Goal: Task Accomplishment & Management: Manage account settings

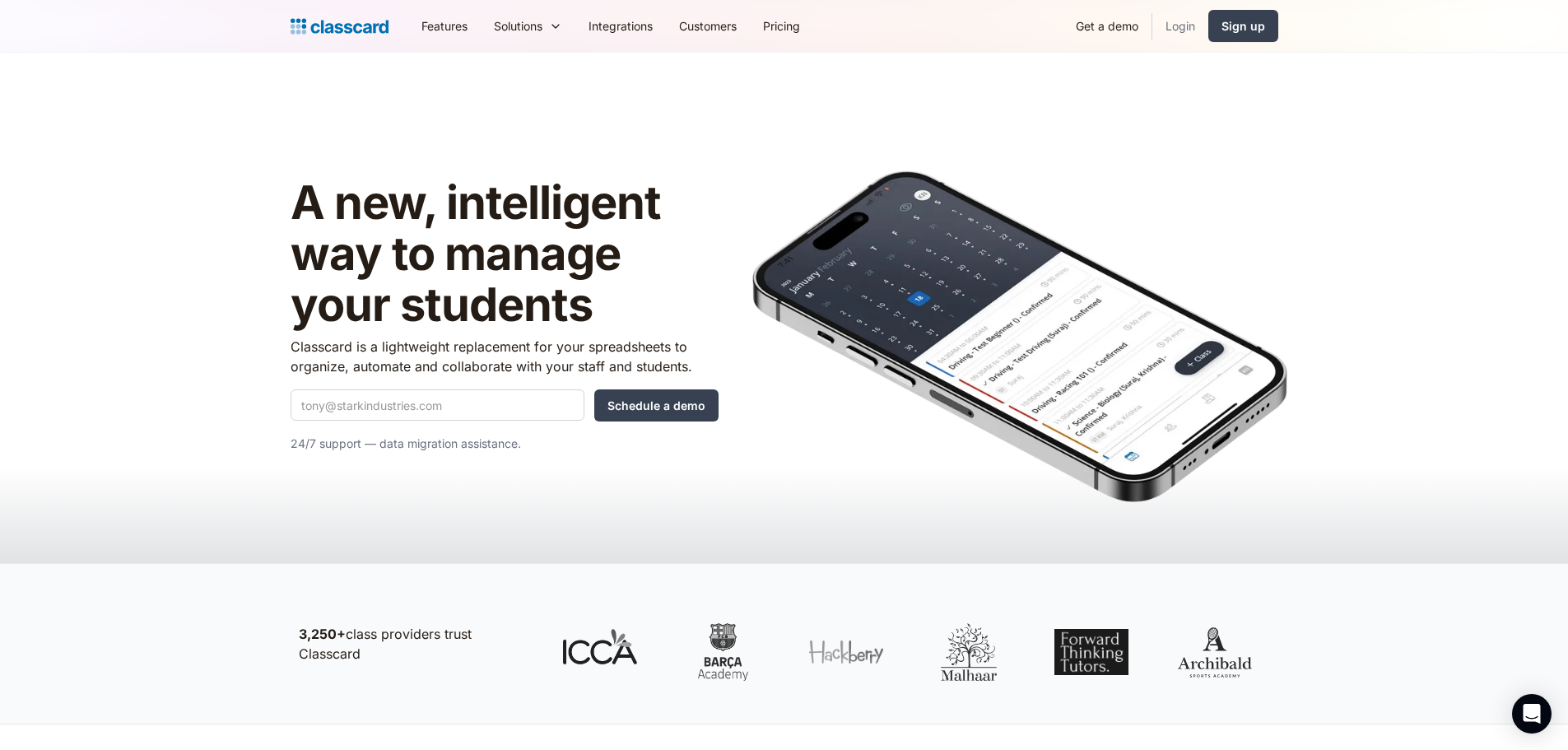
click at [1171, 26] on link "Login" at bounding box center [1180, 26] width 55 height 37
click at [1165, 24] on link "Login" at bounding box center [1180, 26] width 55 height 37
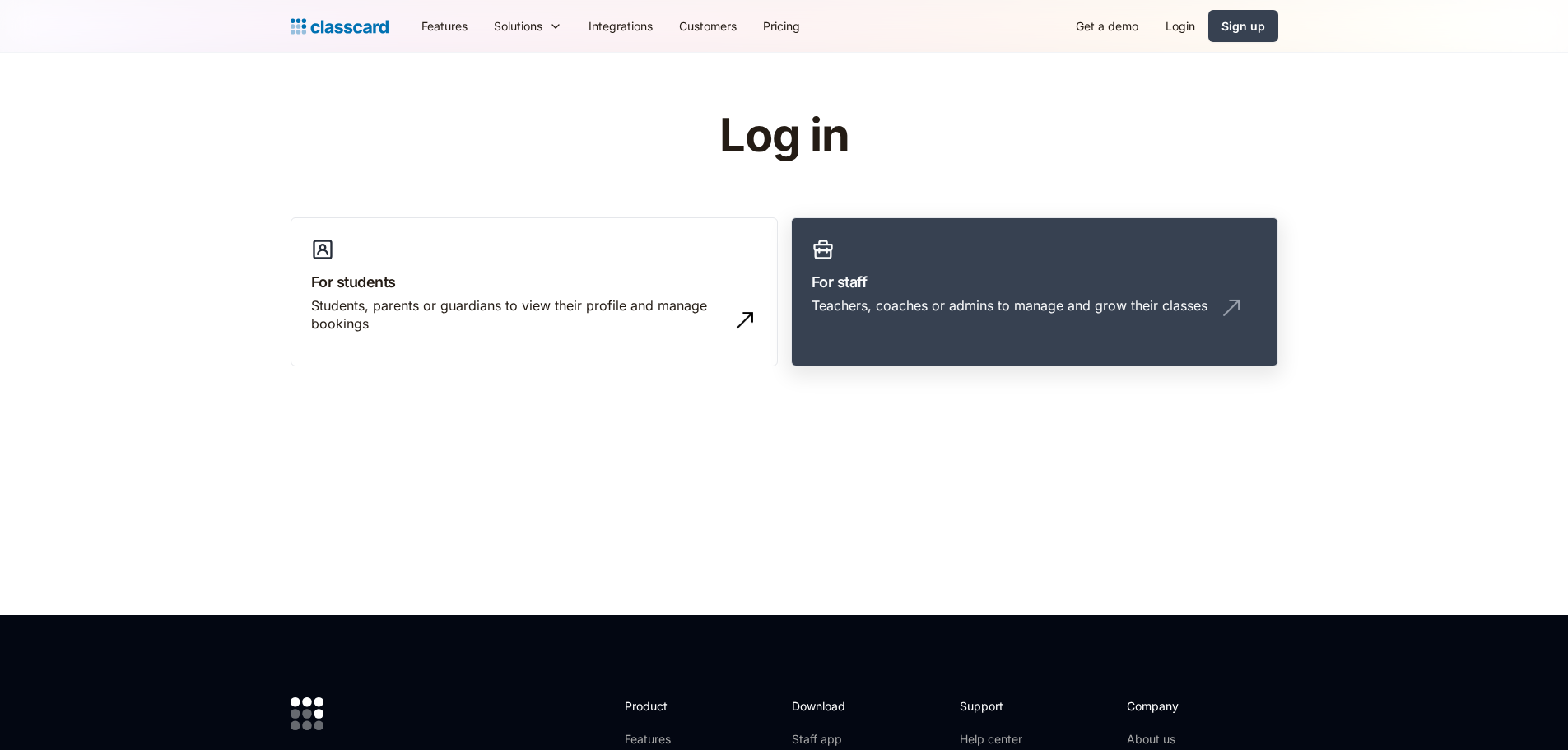
click at [896, 309] on div "Teachers, coaches or admins to manage and grow their classes" at bounding box center [1009, 305] width 396 height 18
click at [896, 317] on div "Teachers, coaches or admins to manage and grow their classes" at bounding box center [1034, 312] width 446 height 32
